Goal: Information Seeking & Learning: Learn about a topic

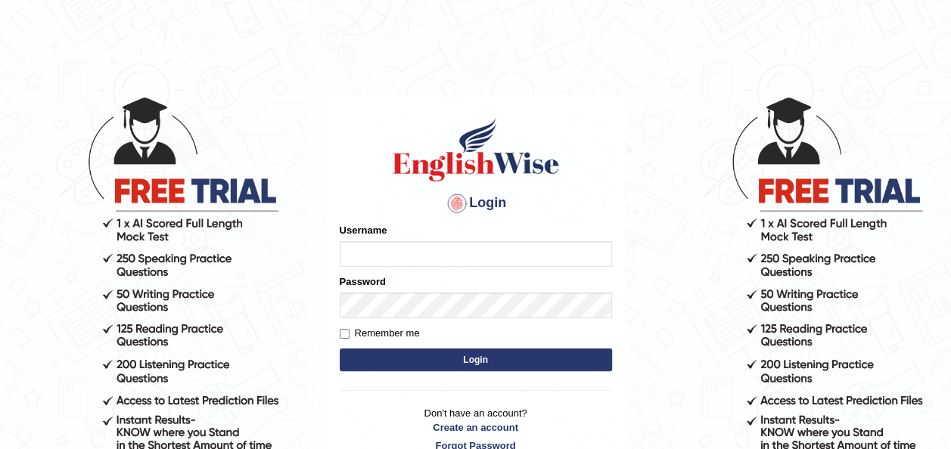
click at [358, 247] on input "Username" at bounding box center [476, 254] width 272 height 26
type input "d"
type input "DeeptiBhandari"
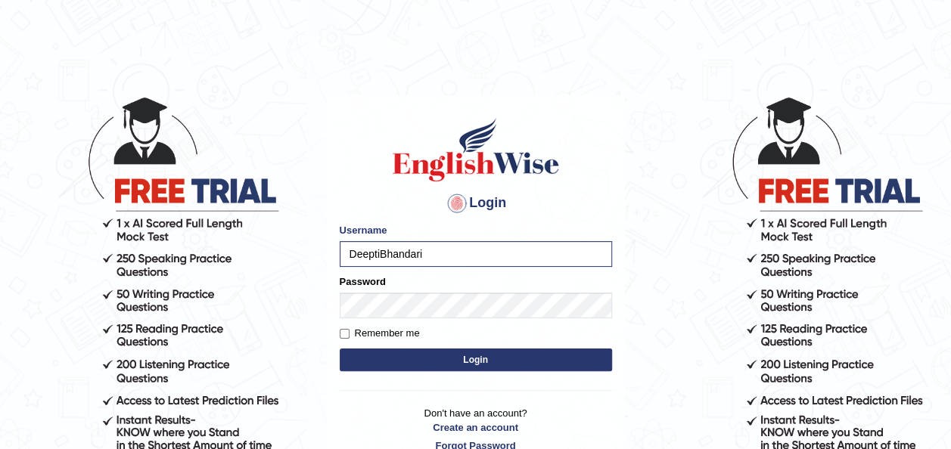
click at [427, 361] on button "Login" at bounding box center [476, 360] width 272 height 23
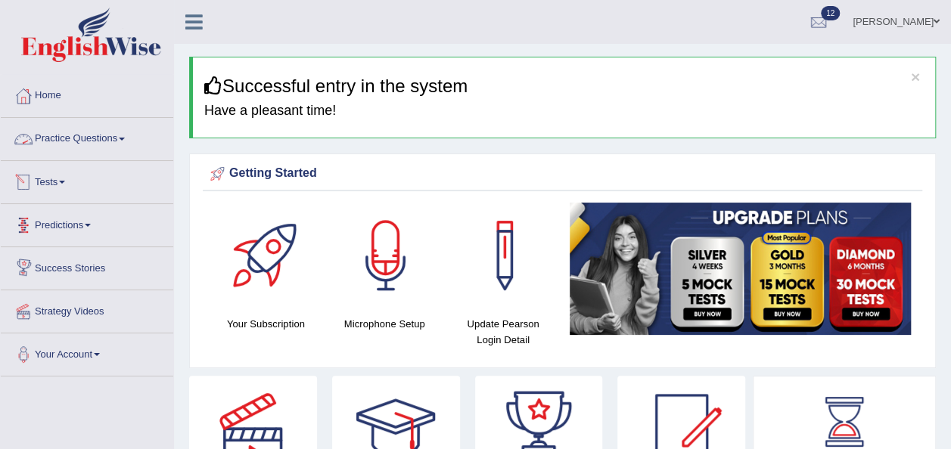
click at [95, 139] on link "Practice Questions" at bounding box center [87, 137] width 172 height 38
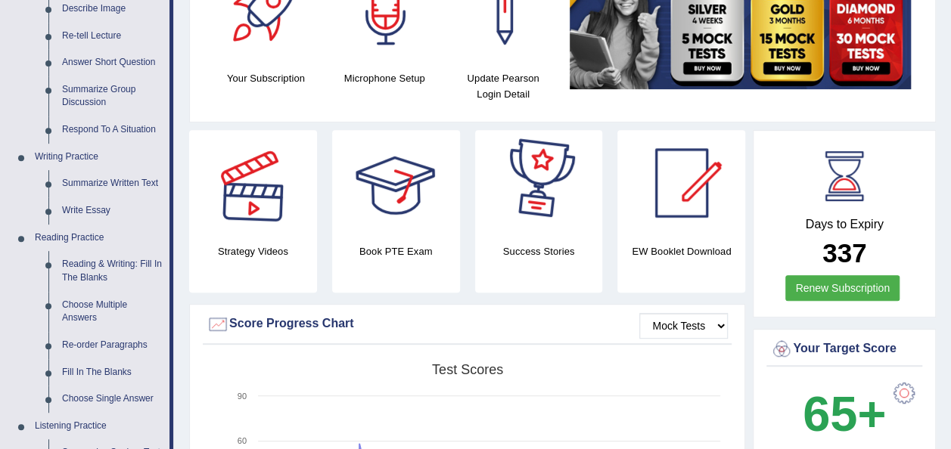
scroll to position [245, 0]
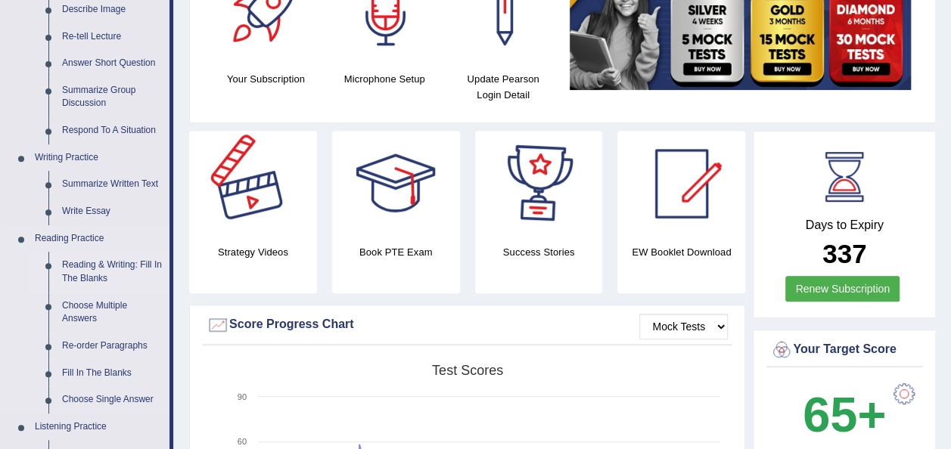
click at [142, 263] on link "Reading & Writing: Fill In The Blanks" at bounding box center [112, 272] width 114 height 40
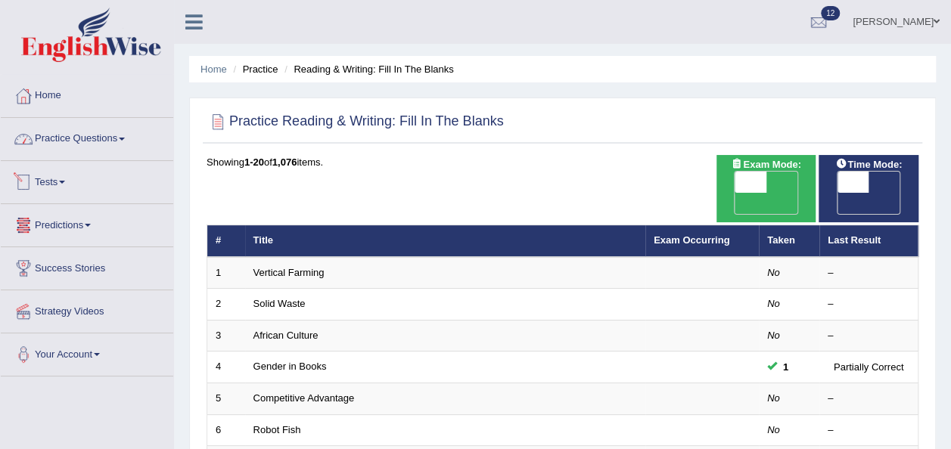
click at [76, 138] on link "Practice Questions" at bounding box center [87, 137] width 172 height 38
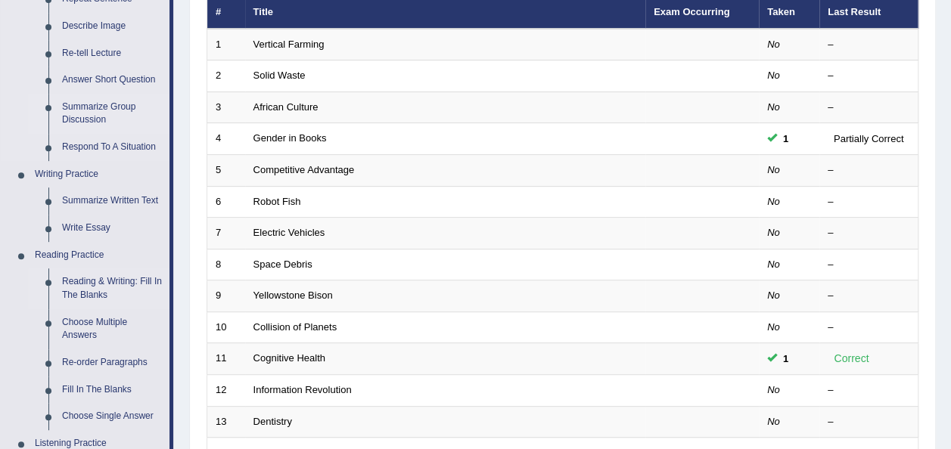
scroll to position [229, 0]
